Goal: Information Seeking & Learning: Learn about a topic

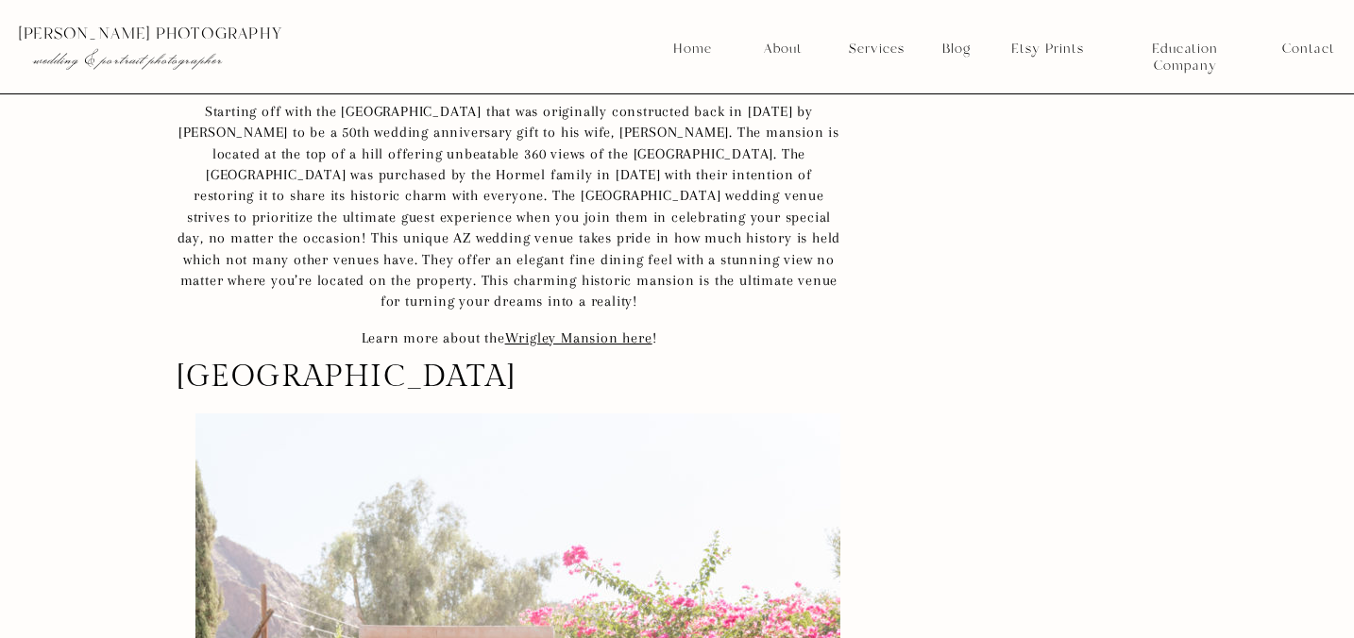
scroll to position [12395, 0]
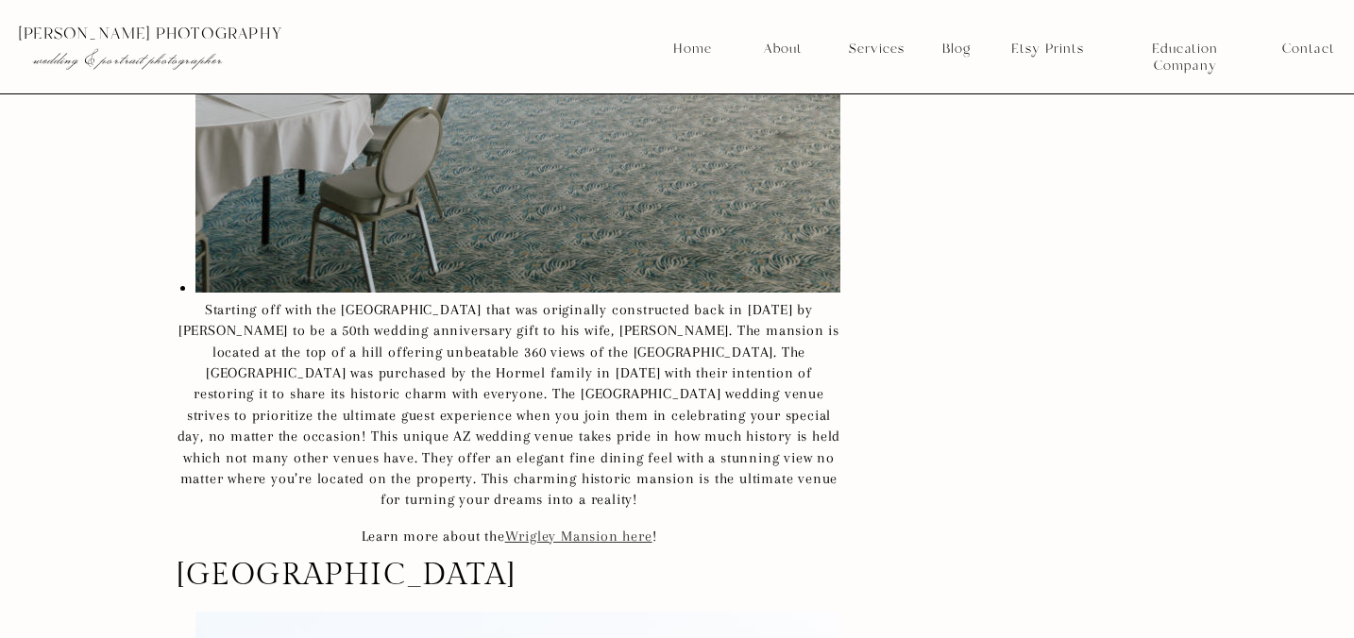
click at [616, 531] on link "Wrigley Mansion here" at bounding box center [578, 536] width 147 height 17
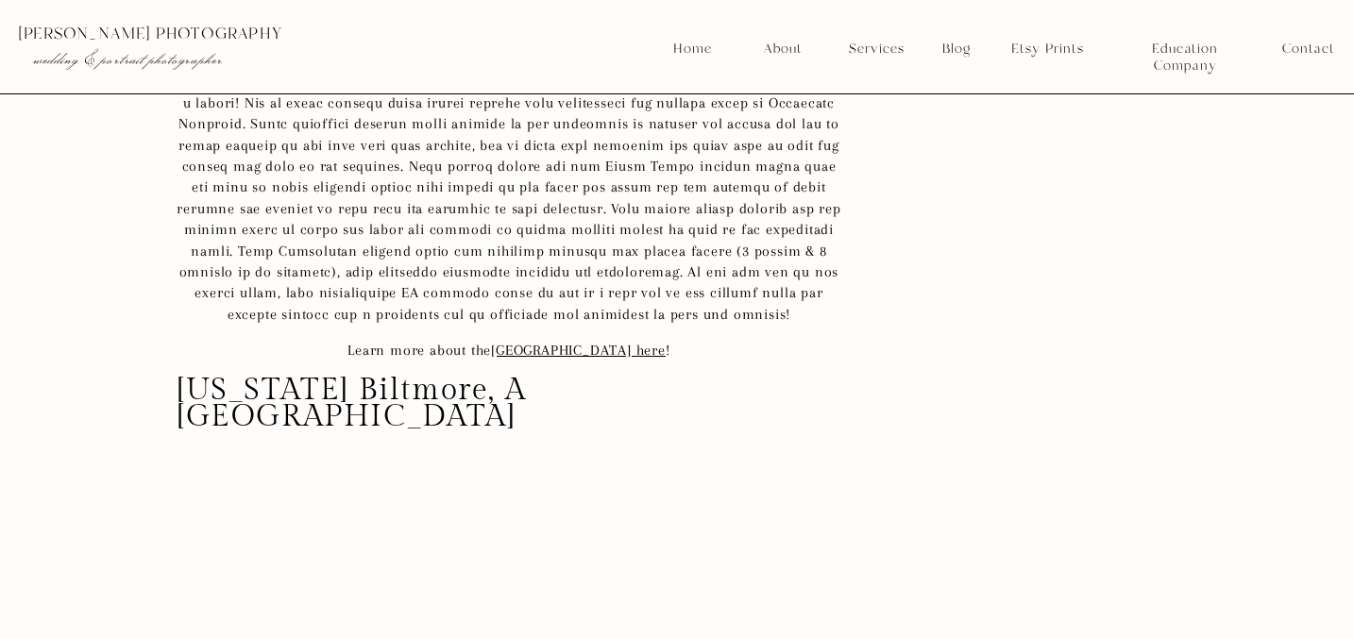
scroll to position [25923, 0]
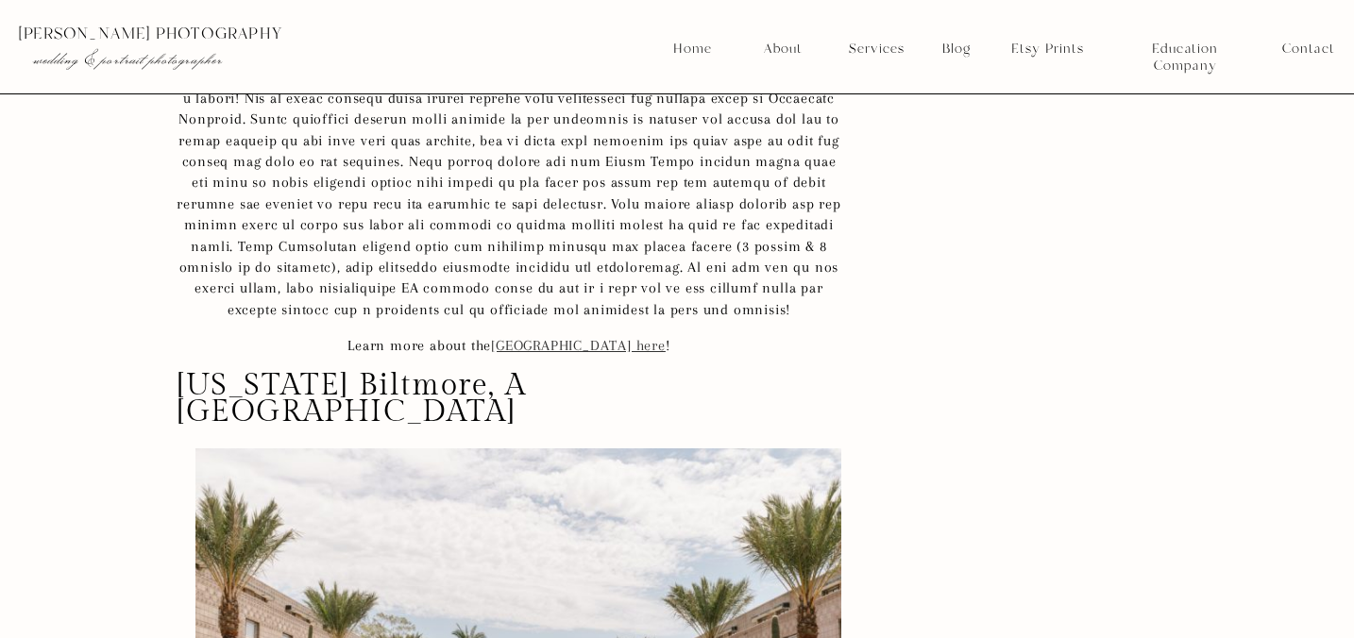
click at [641, 343] on link "[GEOGRAPHIC_DATA] here" at bounding box center [578, 345] width 175 height 17
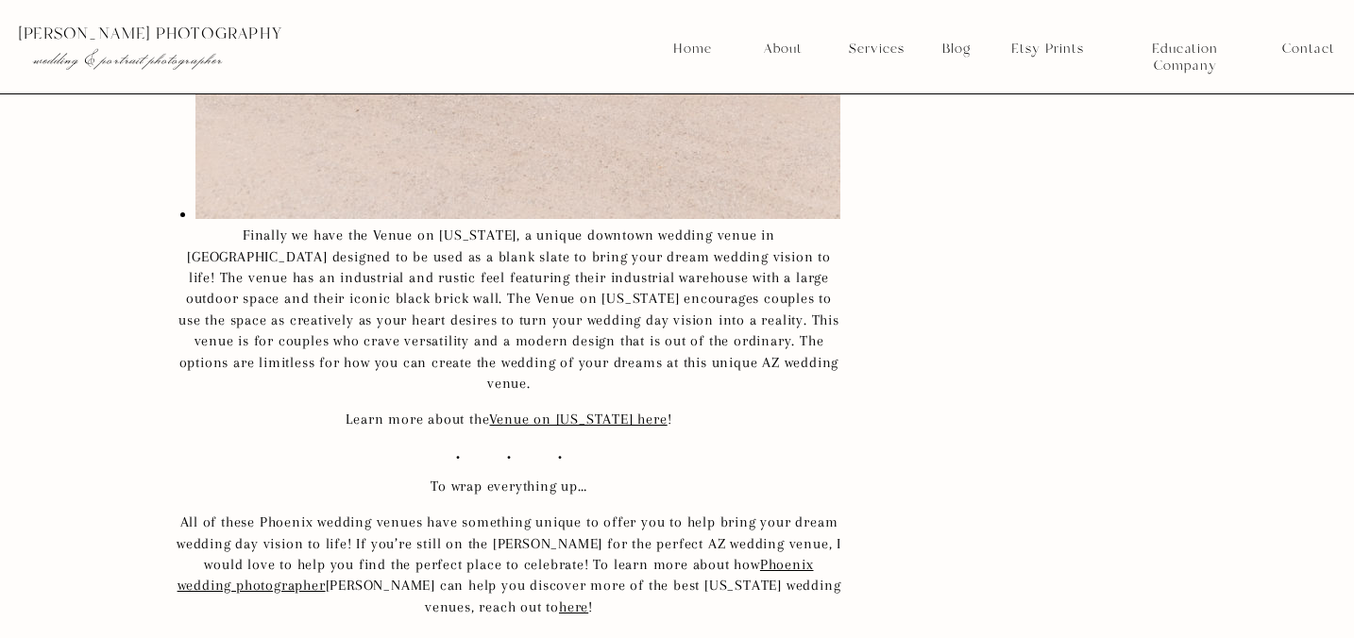
scroll to position [70662, 0]
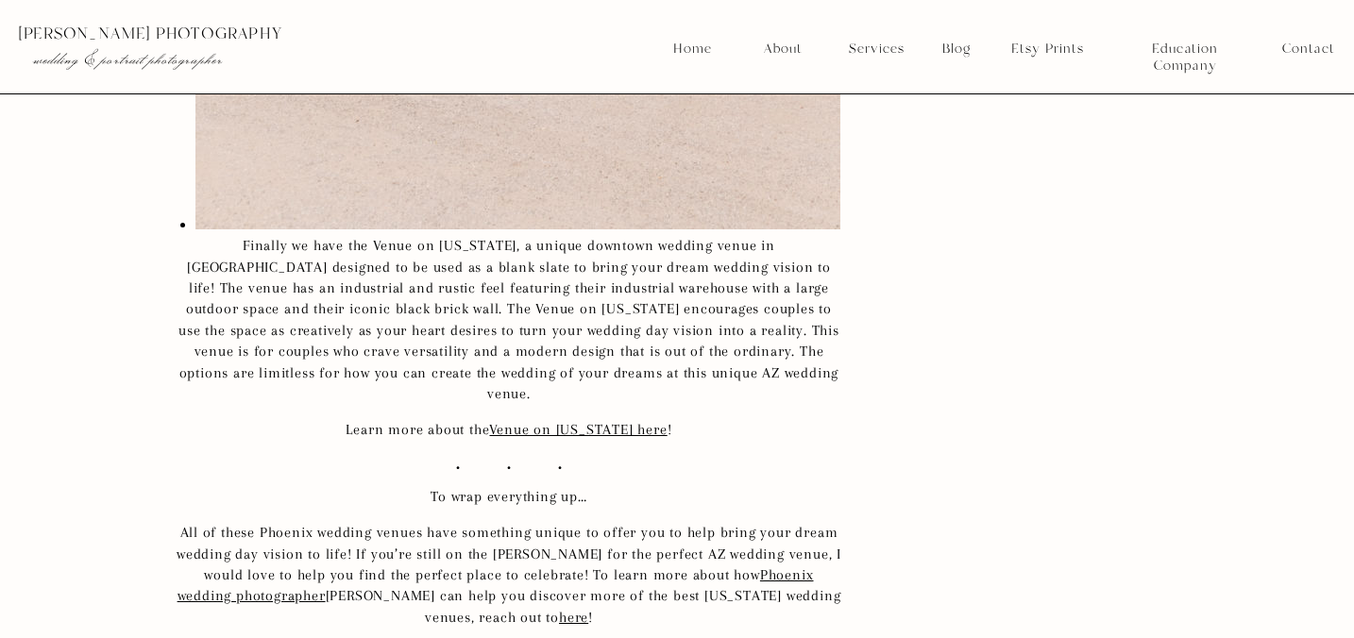
click at [691, 419] on p "Learn more about the Venue on [US_STATE] here !" at bounding box center [509, 429] width 665 height 21
drag, startPoint x: 311, startPoint y: 240, endPoint x: 456, endPoint y: 244, distance: 145.4
click at [456, 244] on p "Finally we have the Venue on [US_STATE], a unique downtown wedding venue in [GE…" at bounding box center [509, 319] width 665 height 169
